Goal: Book appointment/travel/reservation

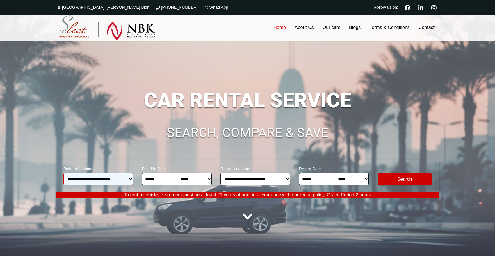
select select "*"
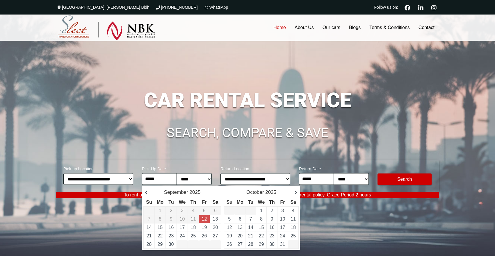
click at [207, 218] on td "12" at bounding box center [204, 219] width 11 height 8
type input "**********"
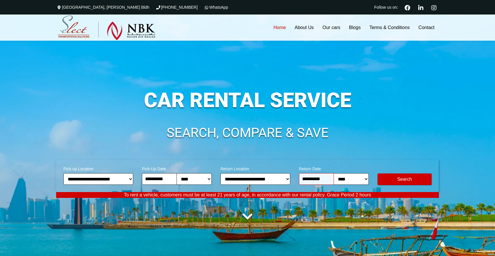
click at [330, 178] on input "**********" at bounding box center [316, 179] width 35 height 12
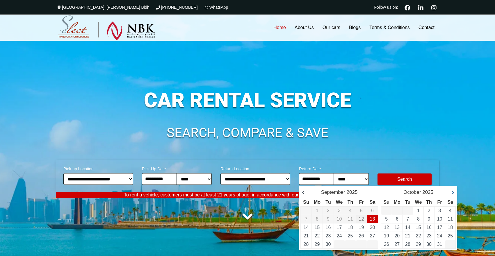
click at [453, 192] on link "Next" at bounding box center [449, 193] width 9 height 6
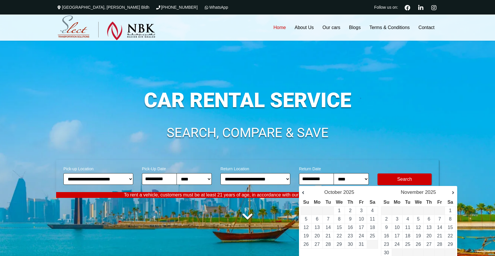
click at [453, 192] on link "Next" at bounding box center [449, 193] width 9 height 6
click at [449, 218] on link "13" at bounding box center [449, 219] width 5 height 5
type input "**********"
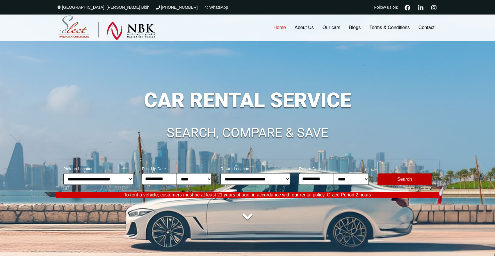
click at [409, 178] on button "Modify Search" at bounding box center [404, 180] width 54 height 12
select select "*"
click at [398, 178] on button "Modify Search" at bounding box center [404, 180] width 54 height 12
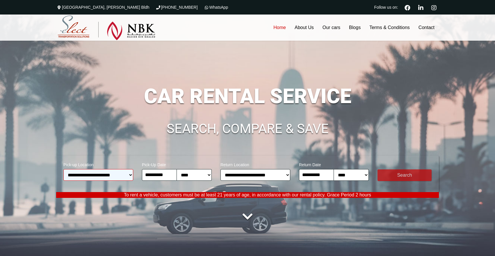
select select "*"
click at [412, 178] on button "submit" at bounding box center [404, 175] width 54 height 12
click at [401, 180] on button "submit" at bounding box center [404, 175] width 54 height 12
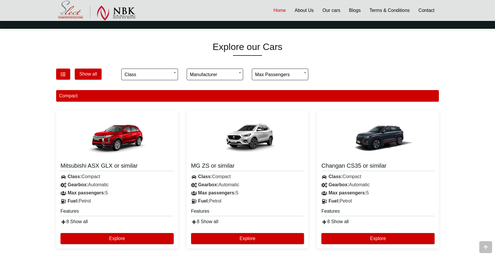
scroll to position [344, 0]
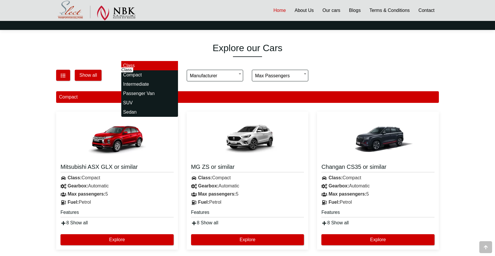
click at [171, 57] on input "search" at bounding box center [149, 55] width 56 height 12
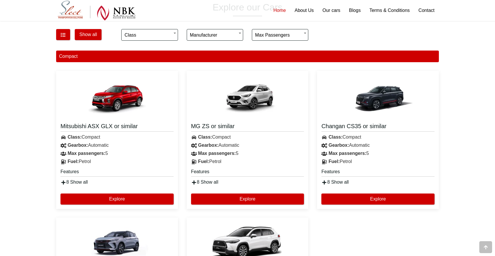
scroll to position [381, 0]
